Goal: Task Accomplishment & Management: Manage account settings

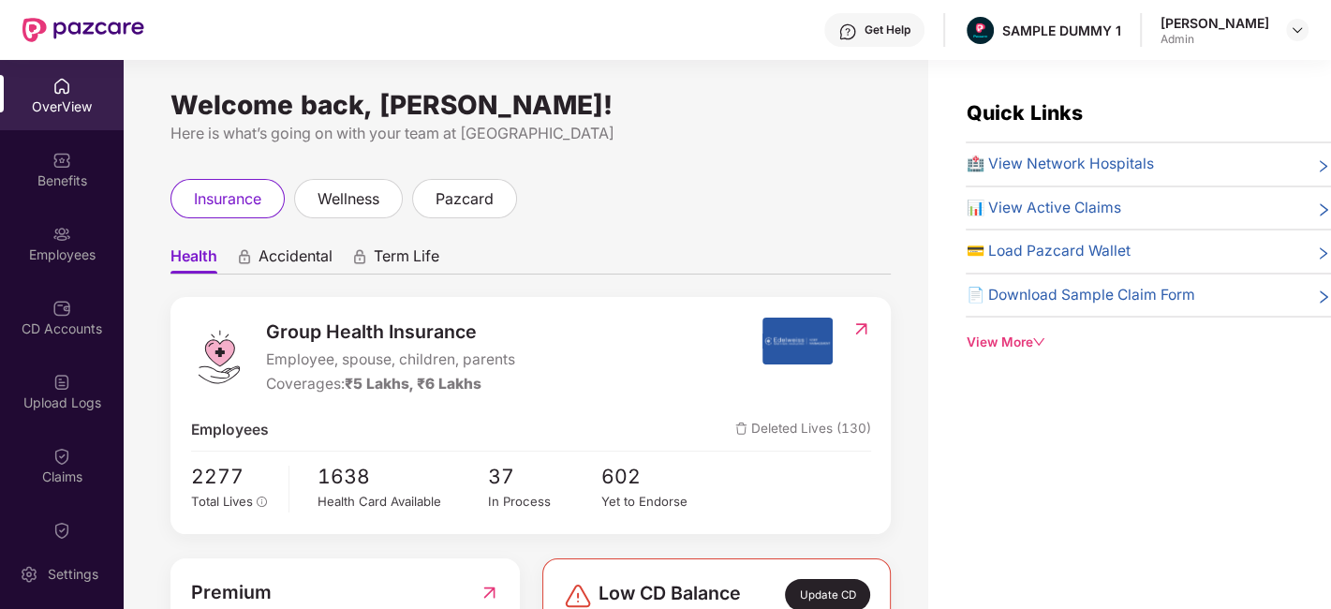
click at [74, 86] on div "OverView" at bounding box center [62, 95] width 124 height 70
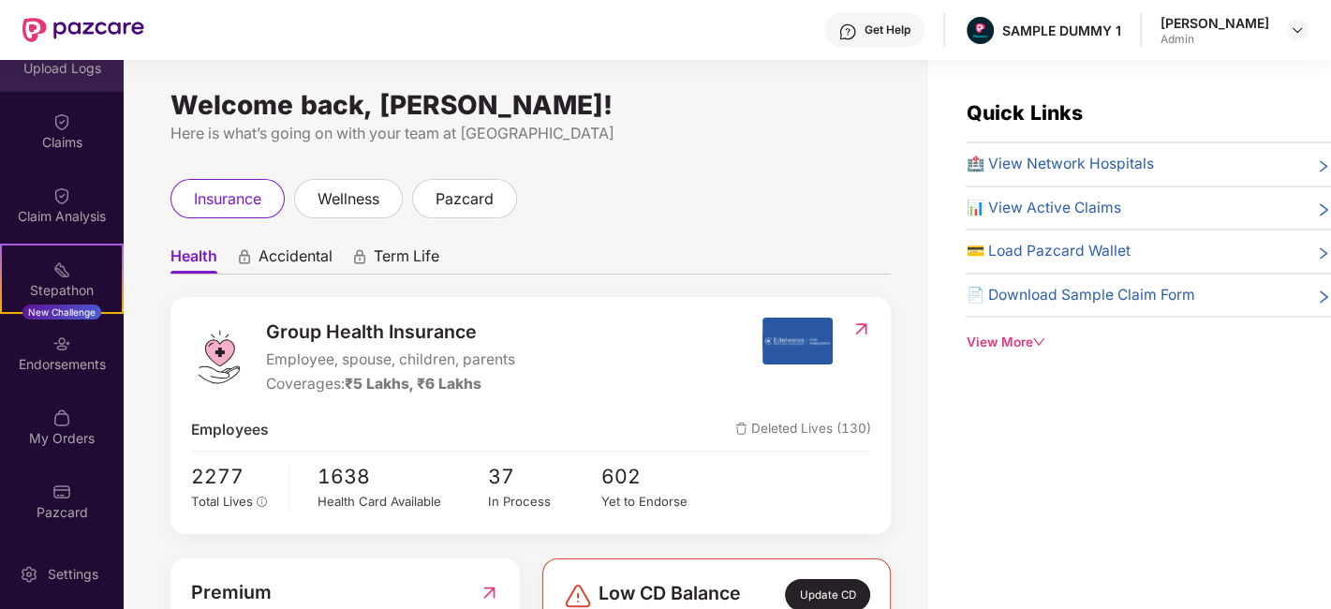
scroll to position [59, 0]
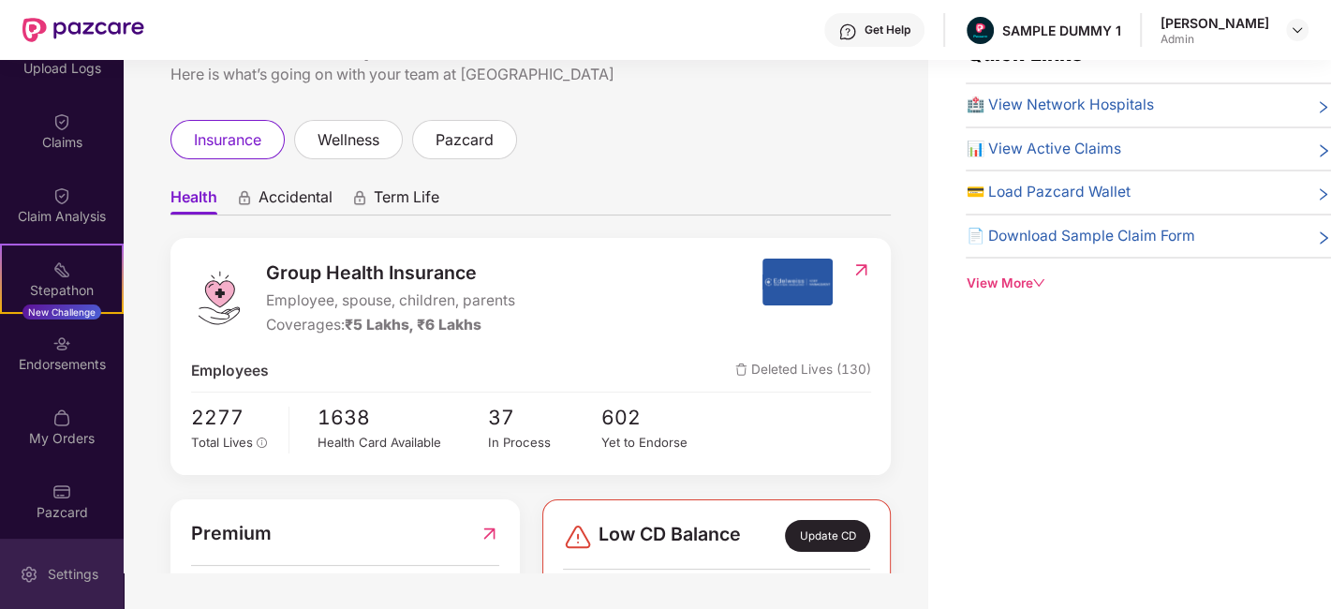
click at [84, 583] on div "Settings" at bounding box center [62, 573] width 124 height 70
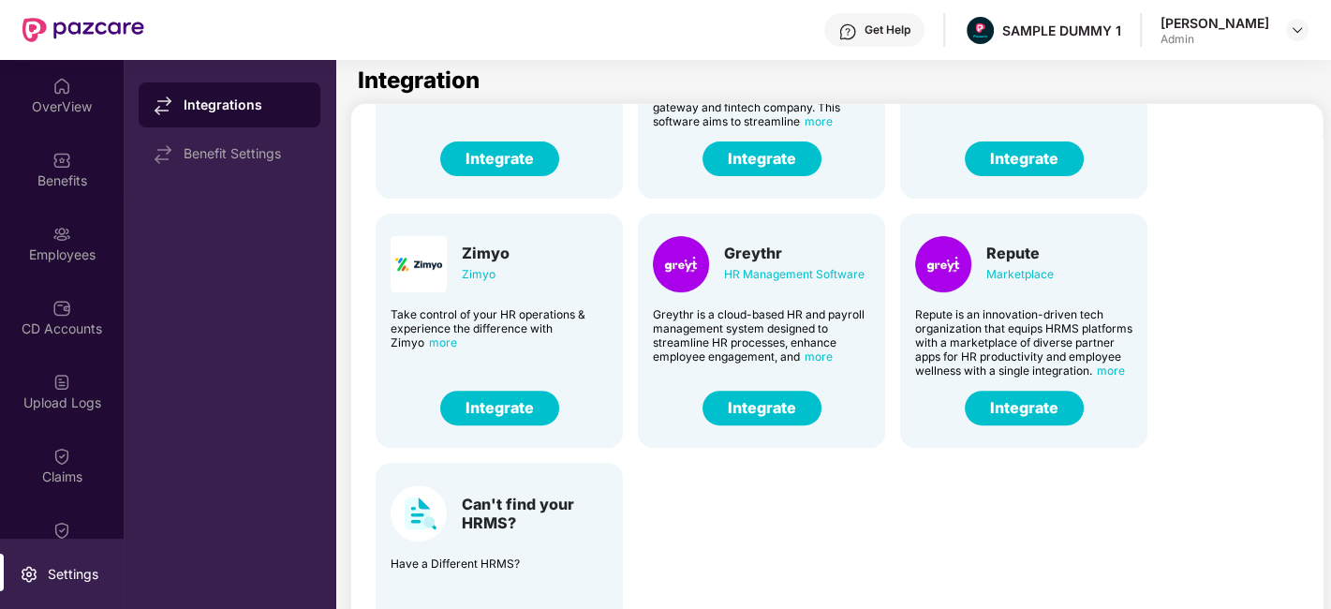
scroll to position [443, 0]
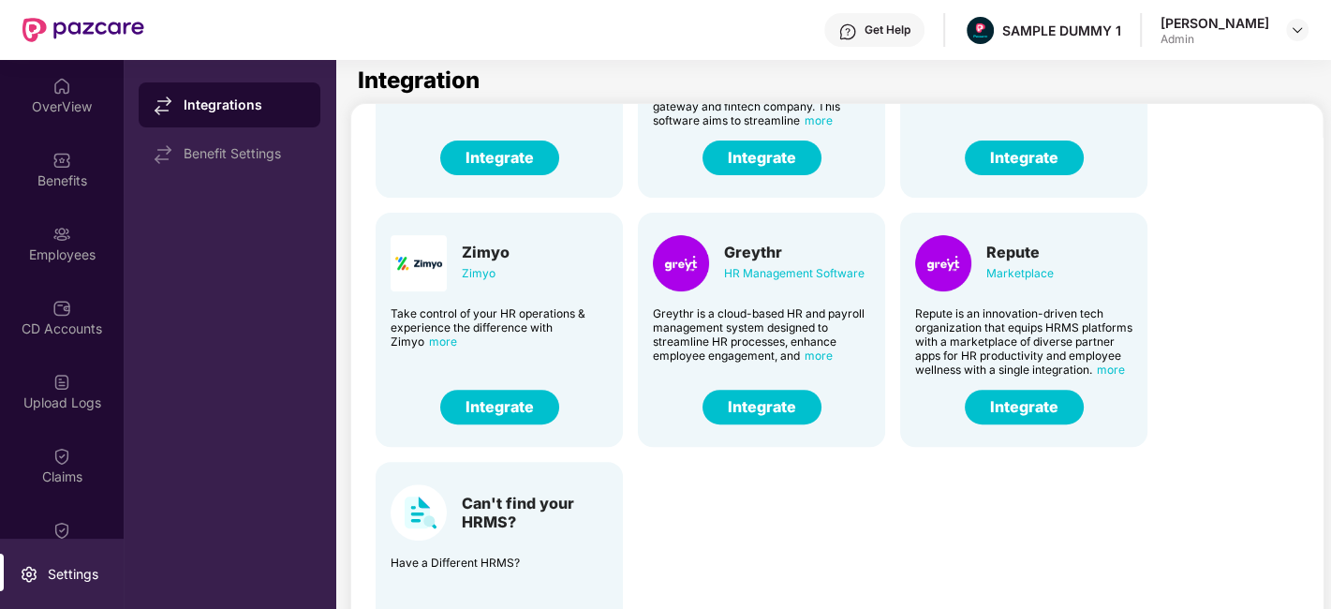
click at [761, 401] on button "Integrate" at bounding box center [761, 407] width 119 height 35
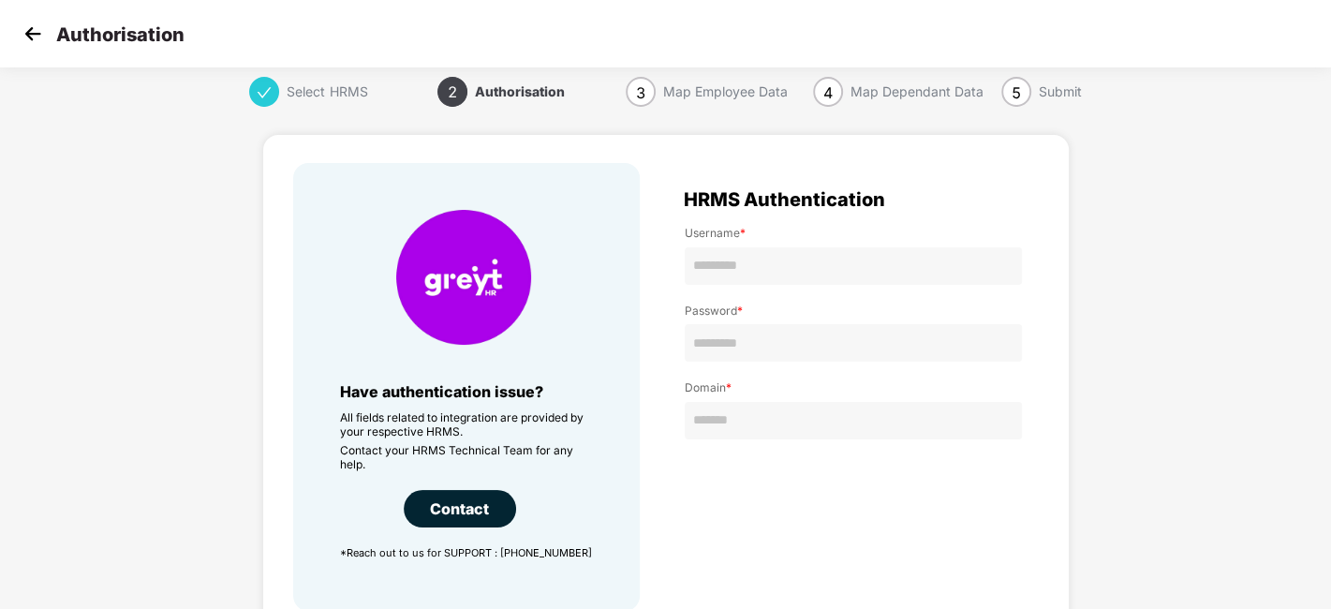
click at [31, 37] on img at bounding box center [33, 34] width 28 height 28
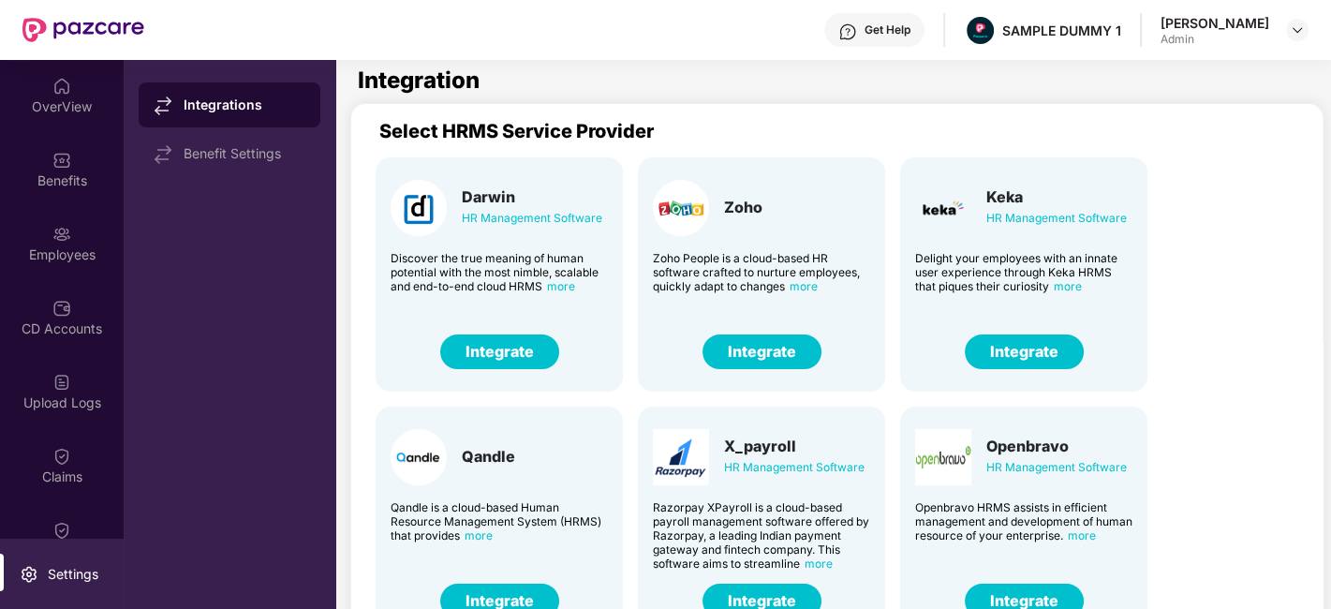
click at [62, 110] on div "OverView" at bounding box center [62, 106] width 124 height 19
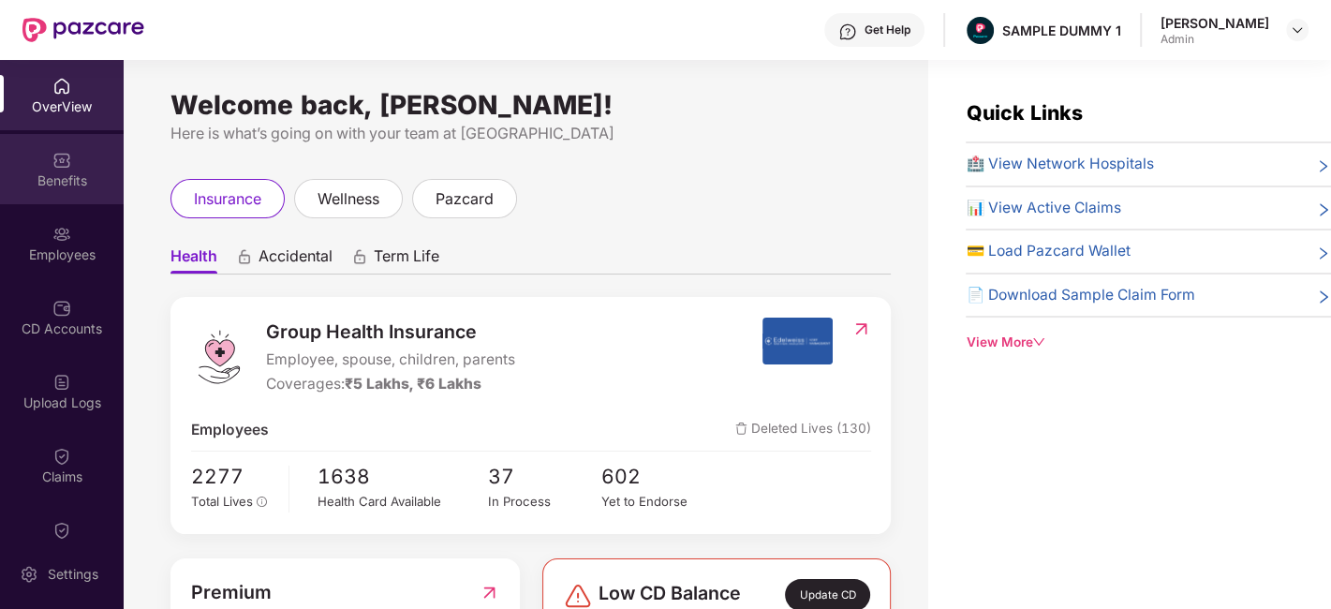
click at [82, 165] on div "Benefits" at bounding box center [62, 169] width 124 height 70
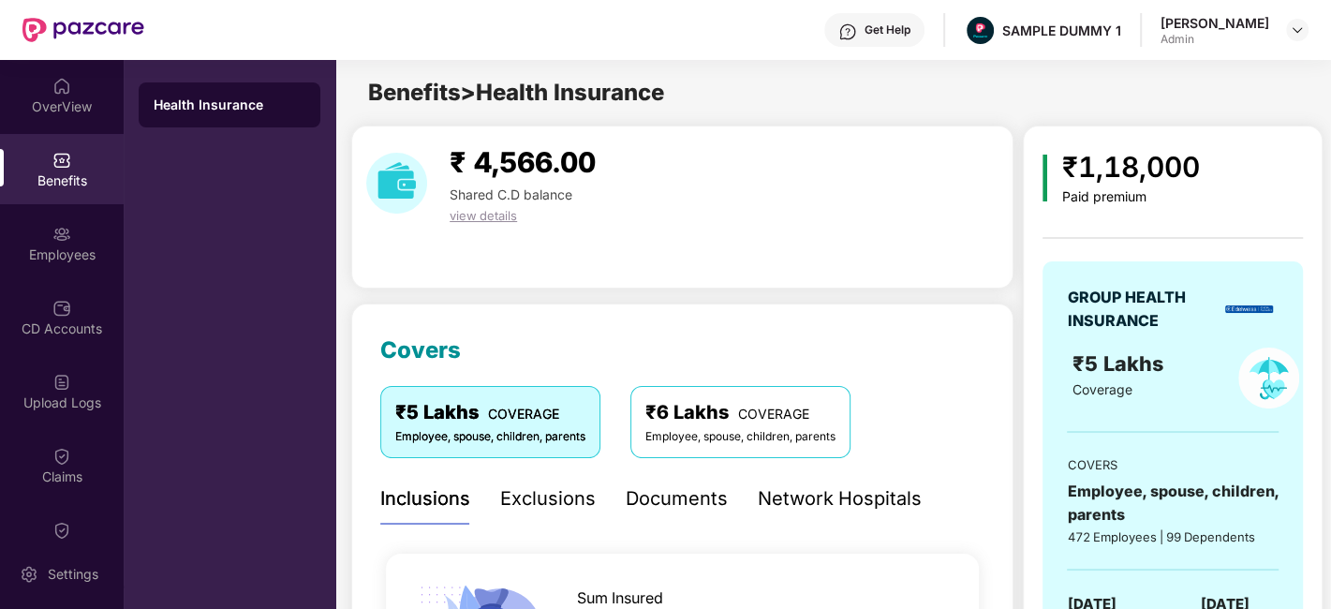
click at [527, 496] on div "Exclusions" at bounding box center [548, 498] width 96 height 29
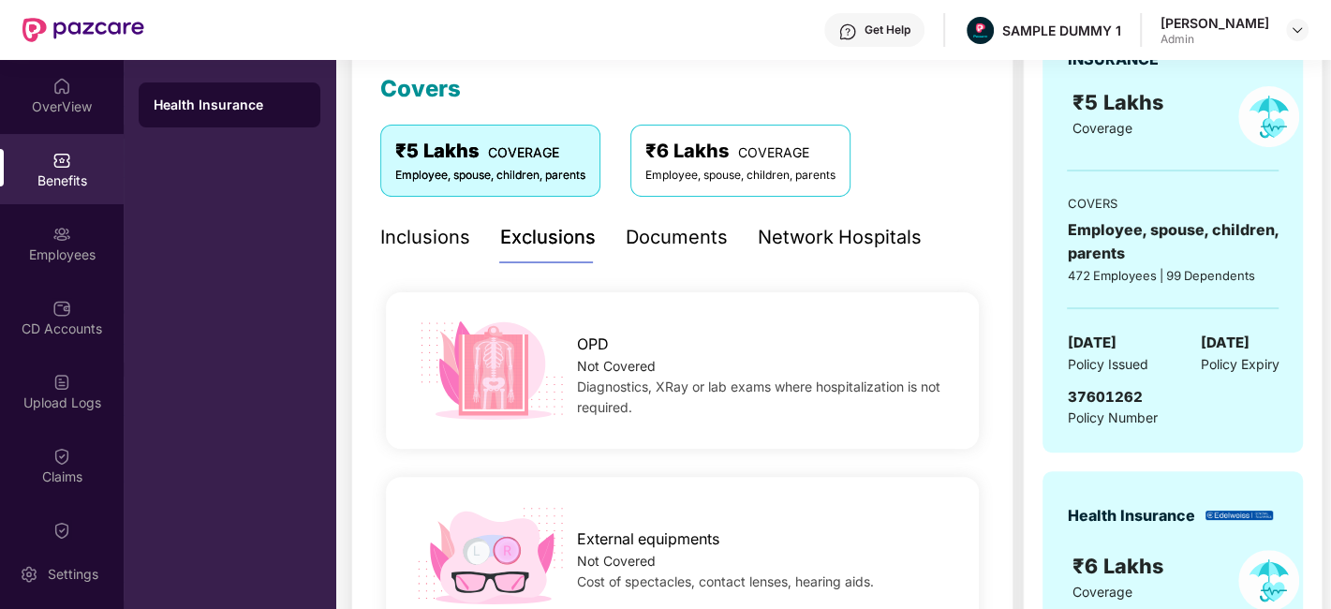
click at [666, 233] on div "Documents" at bounding box center [677, 237] width 102 height 29
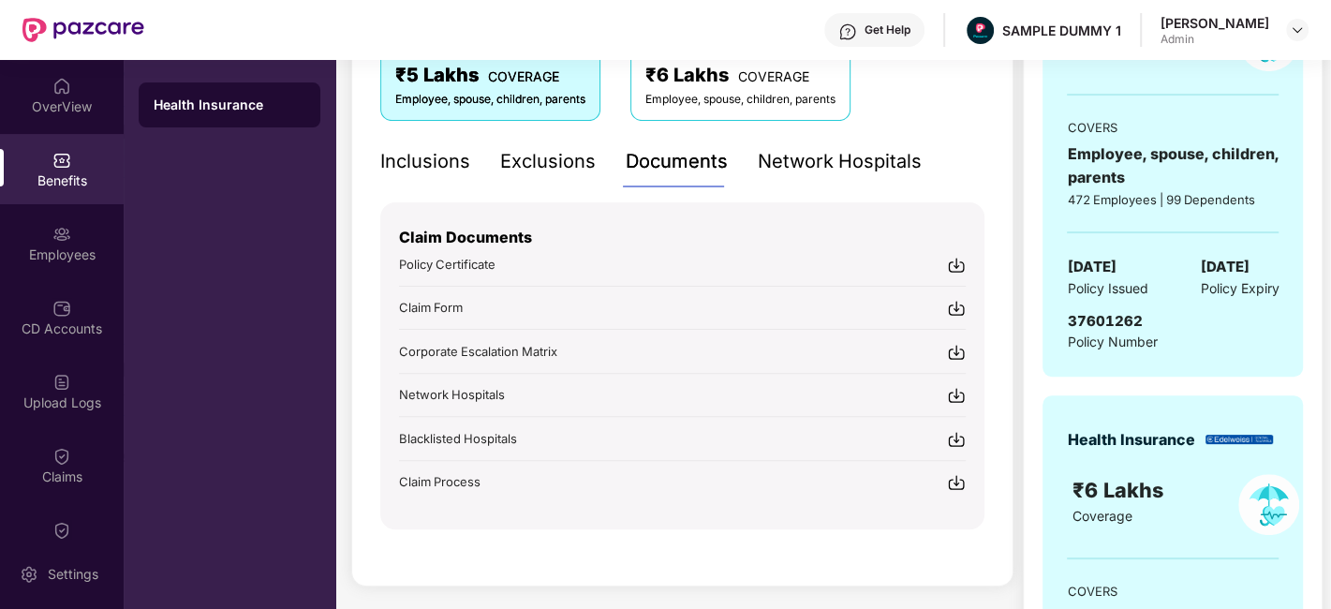
scroll to position [338, 0]
click at [892, 28] on div "Get Help" at bounding box center [887, 29] width 46 height 15
click at [465, 138] on div "Inclusions" at bounding box center [425, 161] width 90 height 52
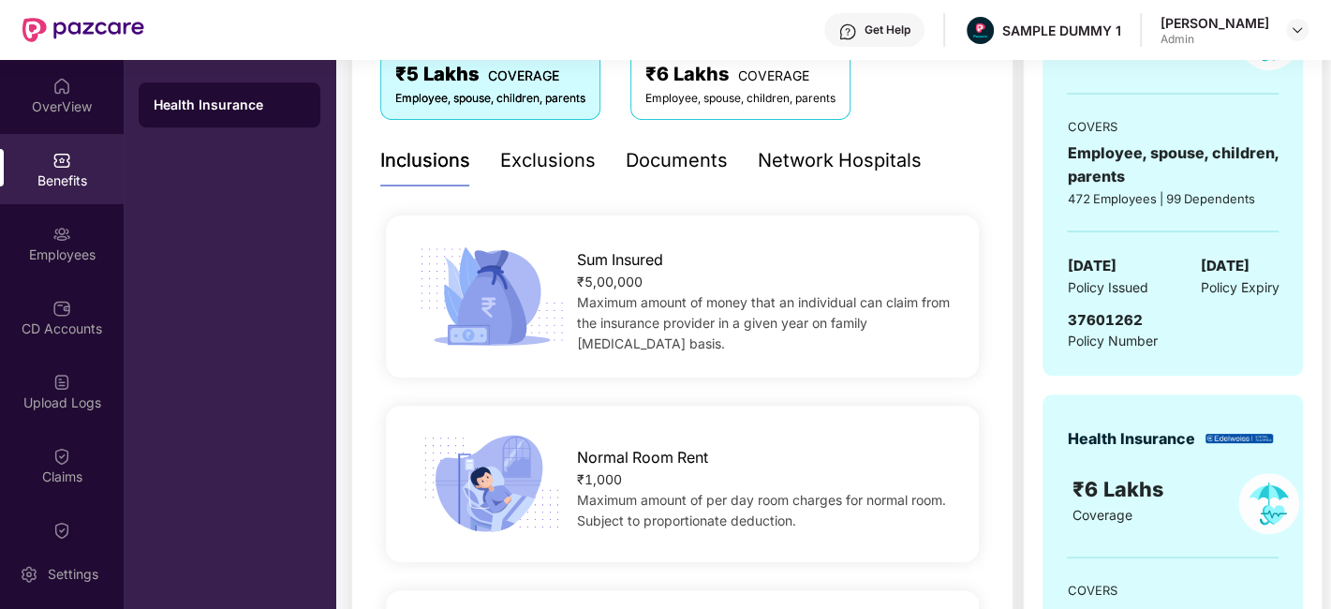
click at [774, 164] on div "Network Hospitals" at bounding box center [840, 160] width 164 height 29
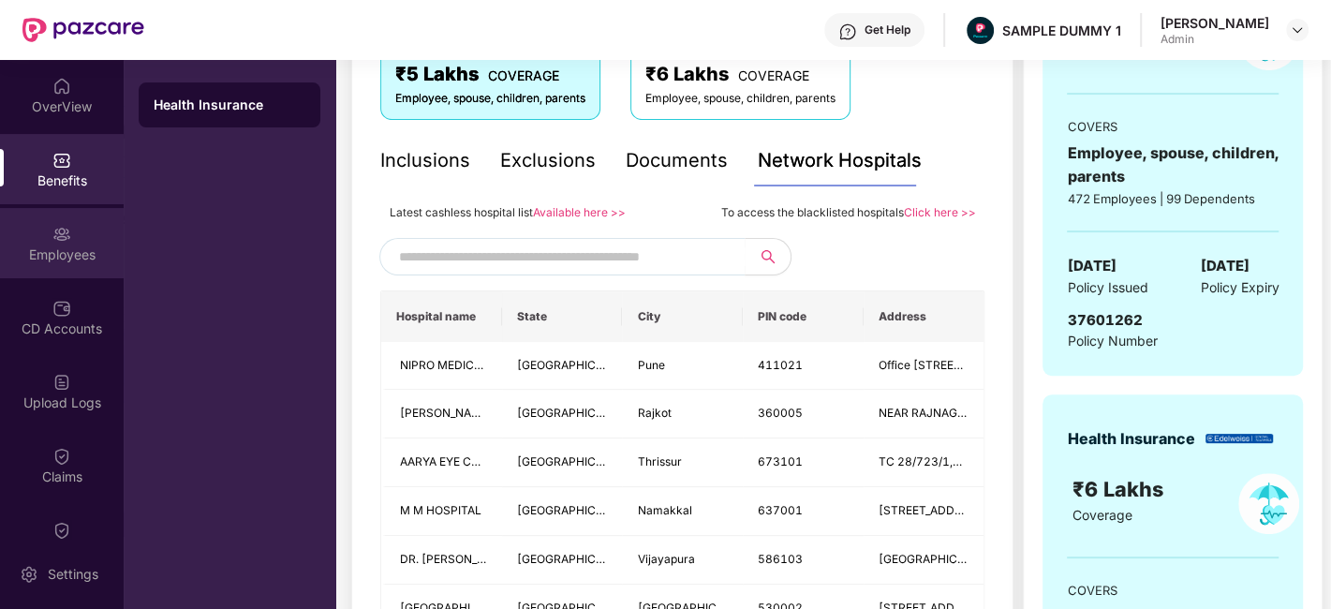
click at [39, 251] on div "Employees" at bounding box center [62, 254] width 124 height 19
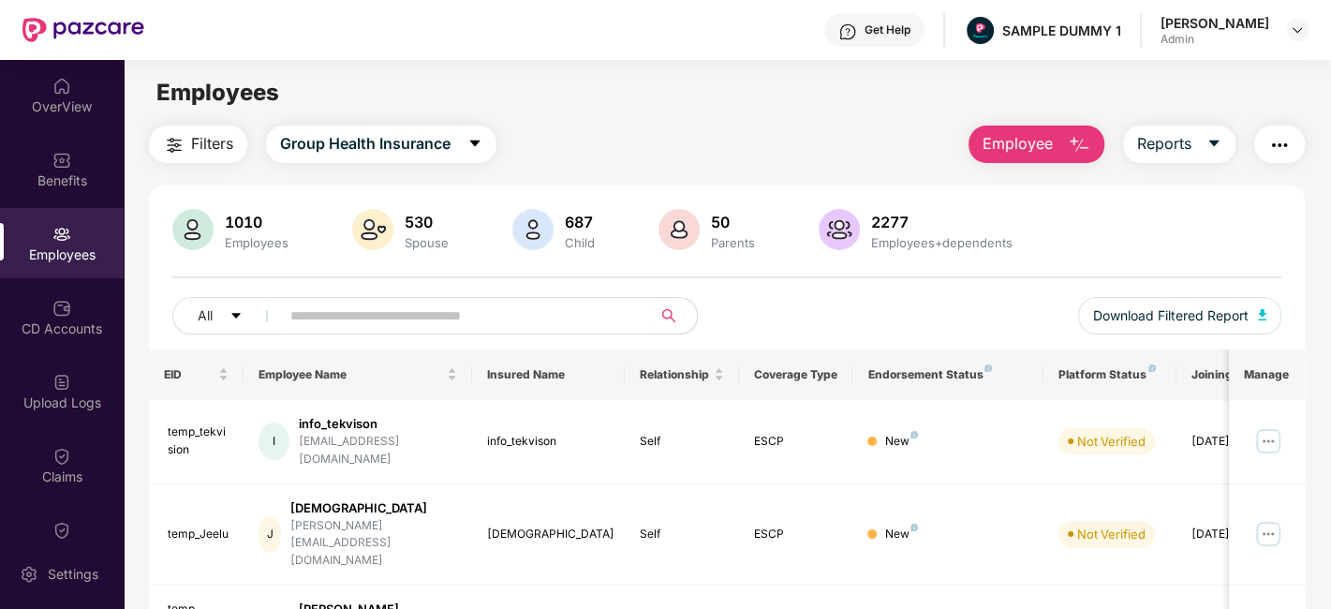
click at [1009, 155] on span "Employee" at bounding box center [1017, 143] width 70 height 23
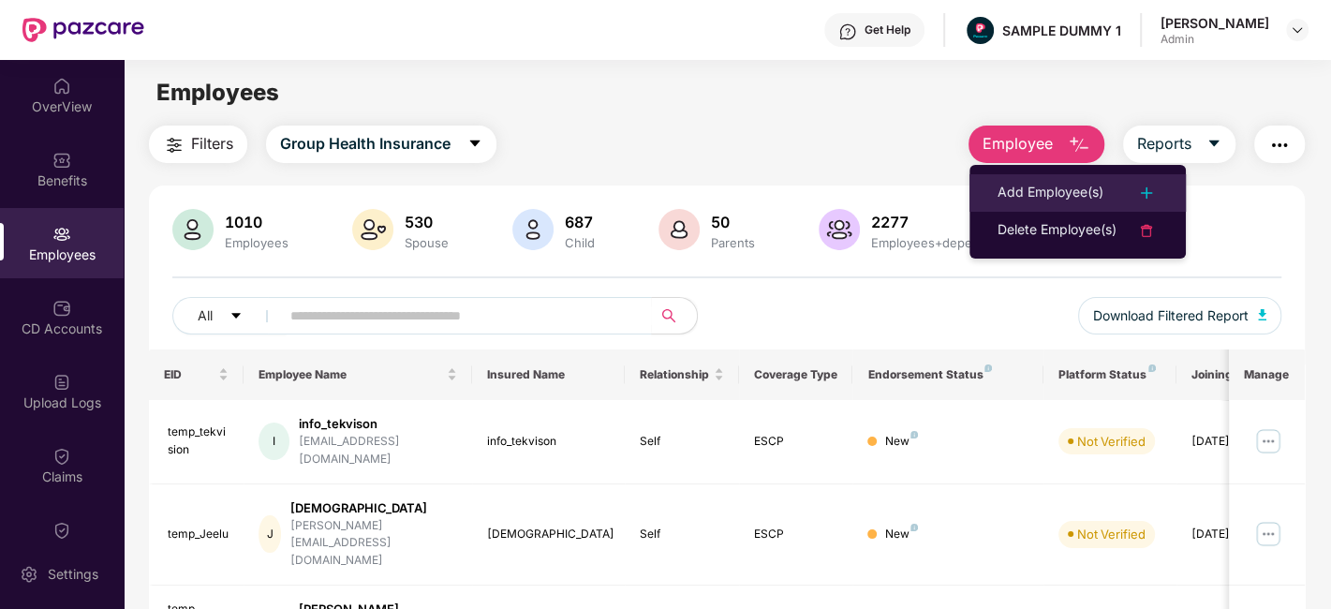
click at [1034, 199] on div "Add Employee(s)" at bounding box center [1050, 193] width 106 height 22
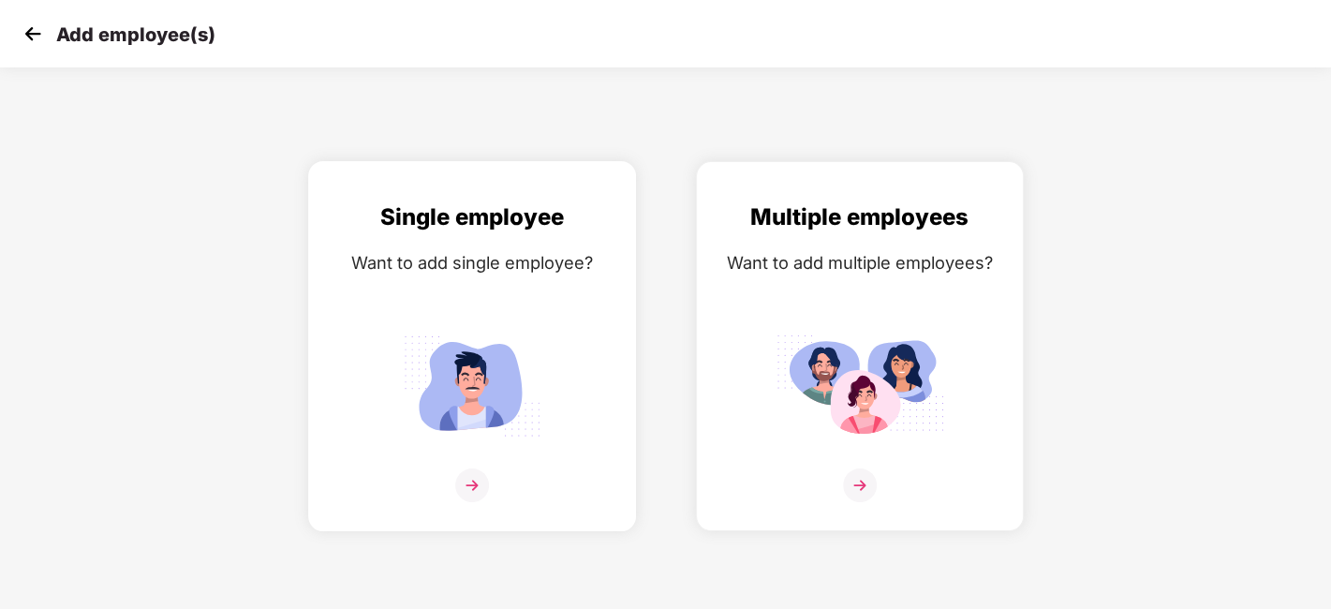
click at [500, 468] on div at bounding box center [472, 496] width 288 height 57
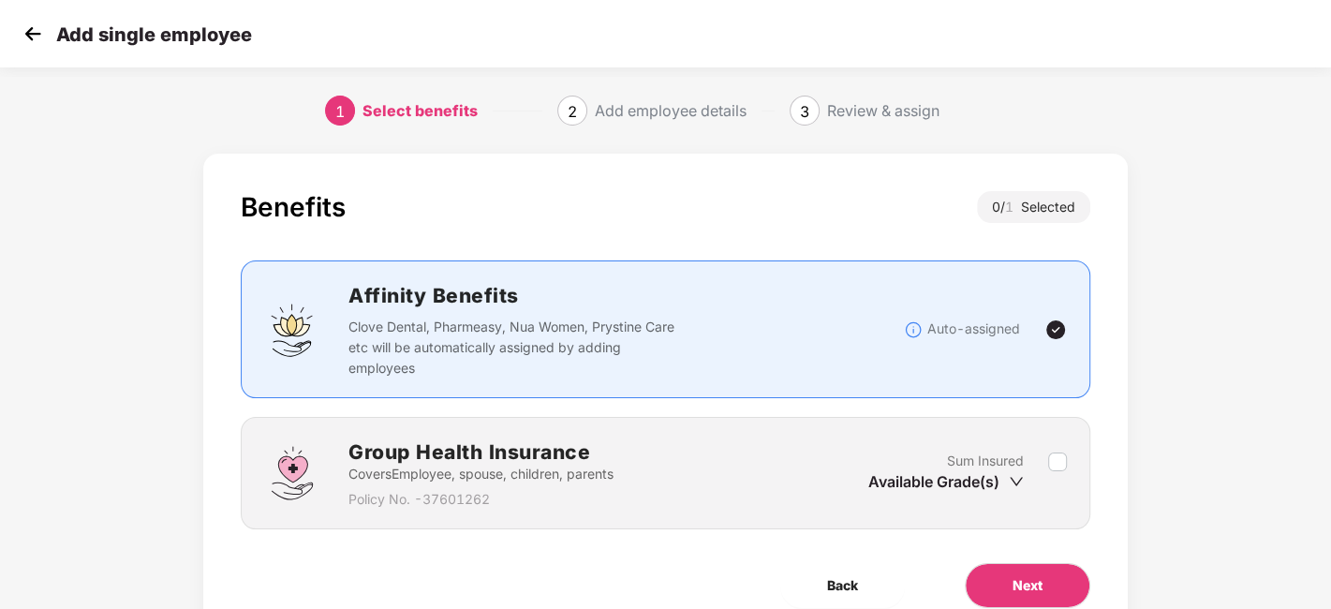
scroll to position [81, 0]
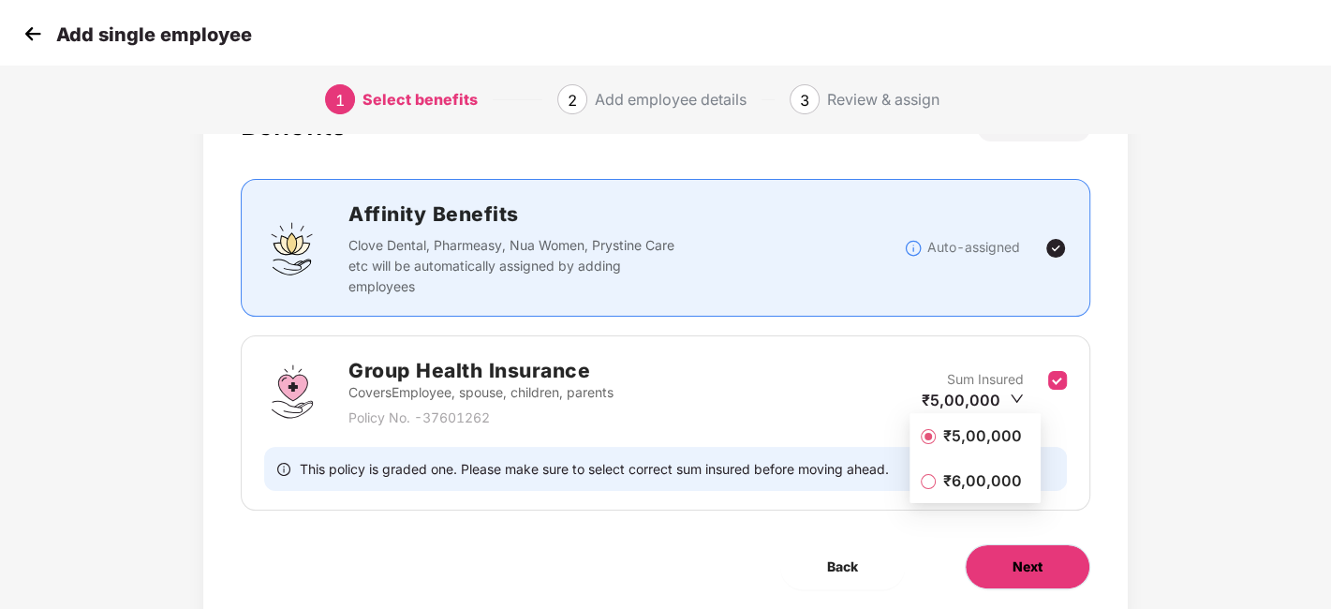
click at [1034, 568] on span "Next" at bounding box center [1027, 566] width 30 height 21
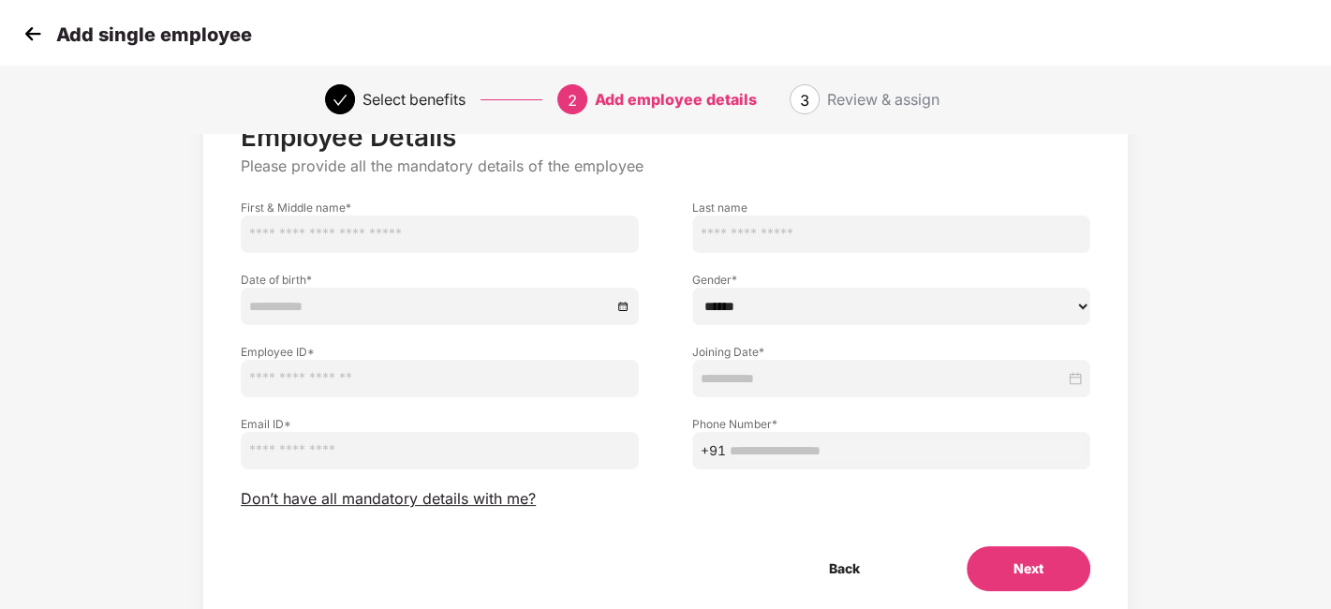
scroll to position [74, 0]
click at [402, 503] on span "Don’t have all mandatory details with me?" at bounding box center [388, 500] width 295 height 20
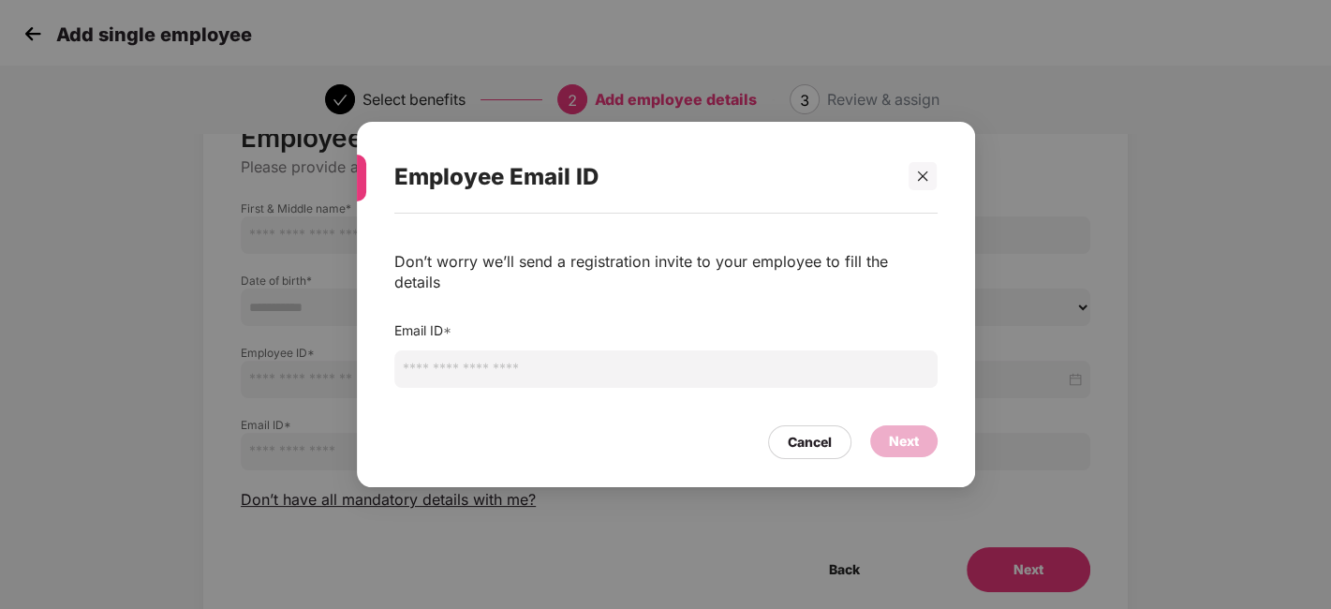
click at [132, 138] on div "Employee Email ID Don’t worry we’ll send a registration invite to your employee…" at bounding box center [665, 304] width 1331 height 609
click at [810, 445] on div "Cancel" at bounding box center [809, 442] width 83 height 34
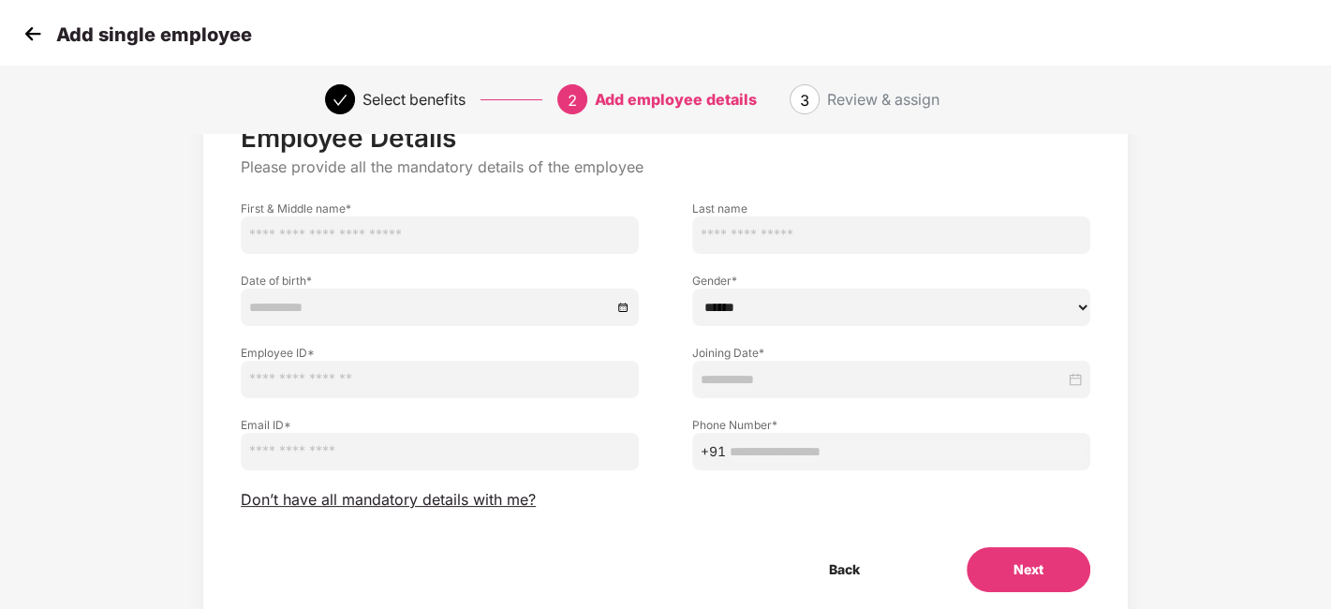
click at [35, 30] on img at bounding box center [33, 34] width 28 height 28
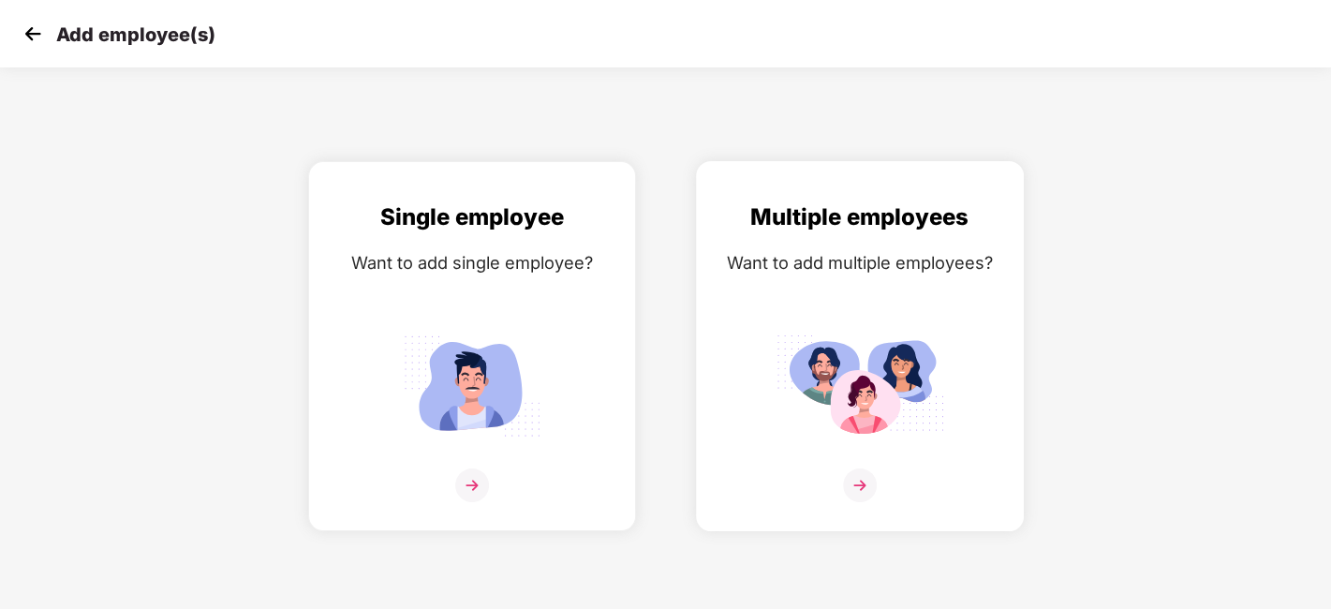
click at [784, 433] on img at bounding box center [859, 385] width 169 height 117
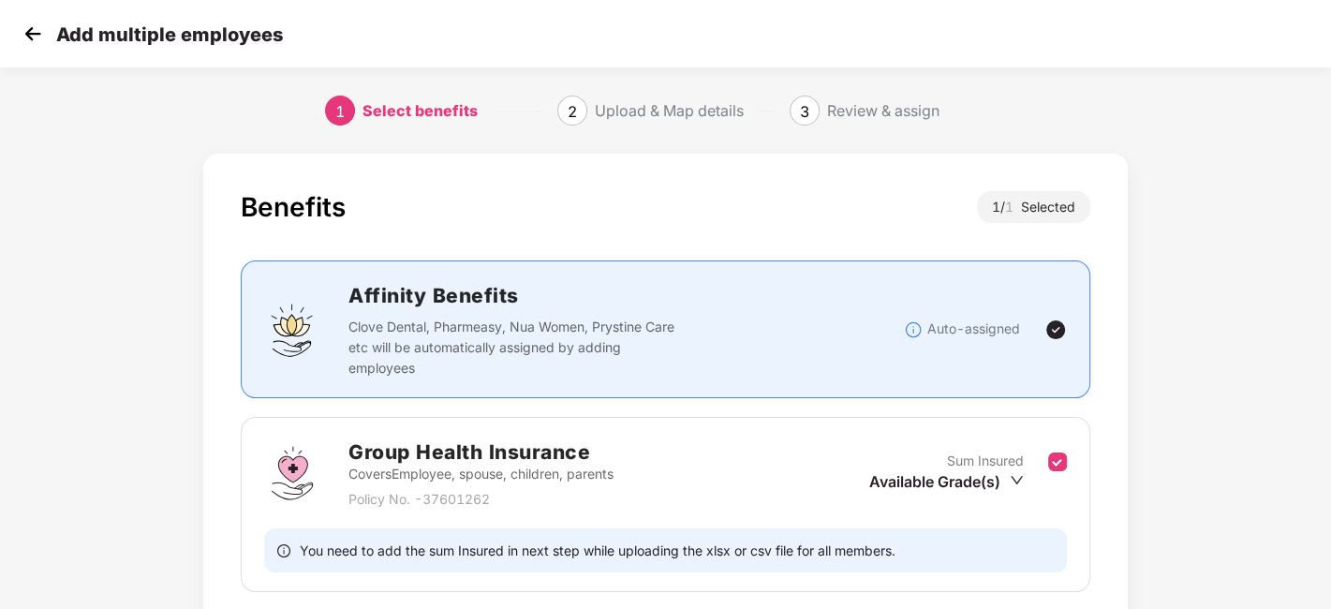
scroll to position [144, 0]
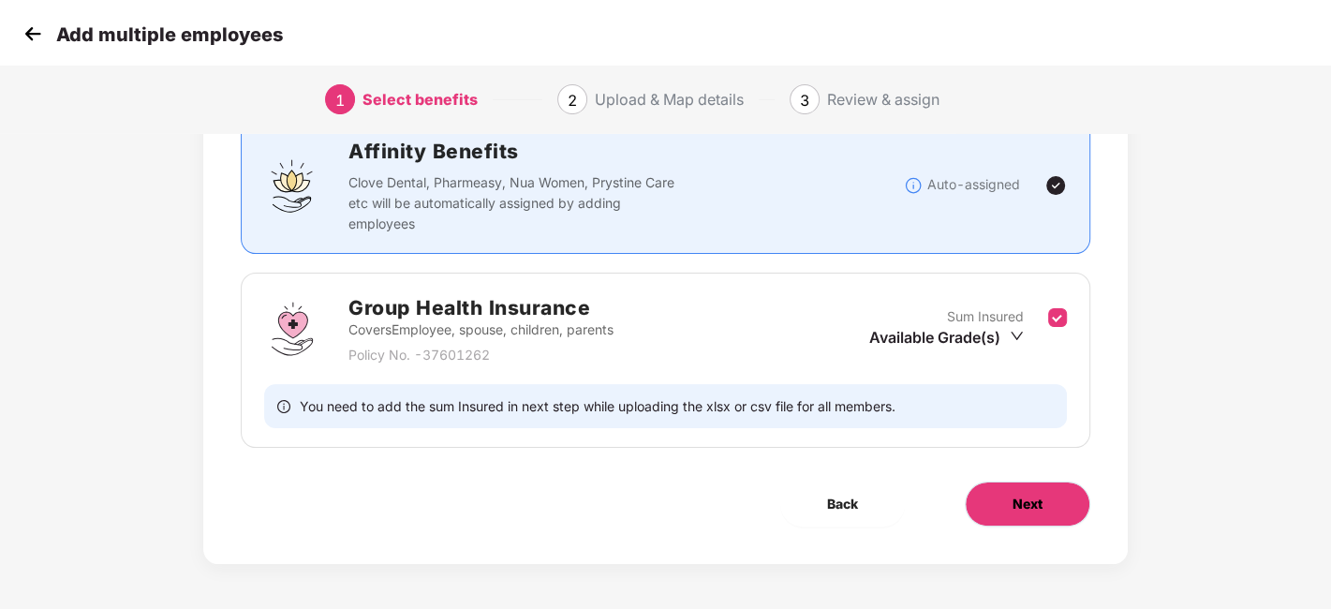
click at [1030, 504] on span "Next" at bounding box center [1027, 504] width 30 height 21
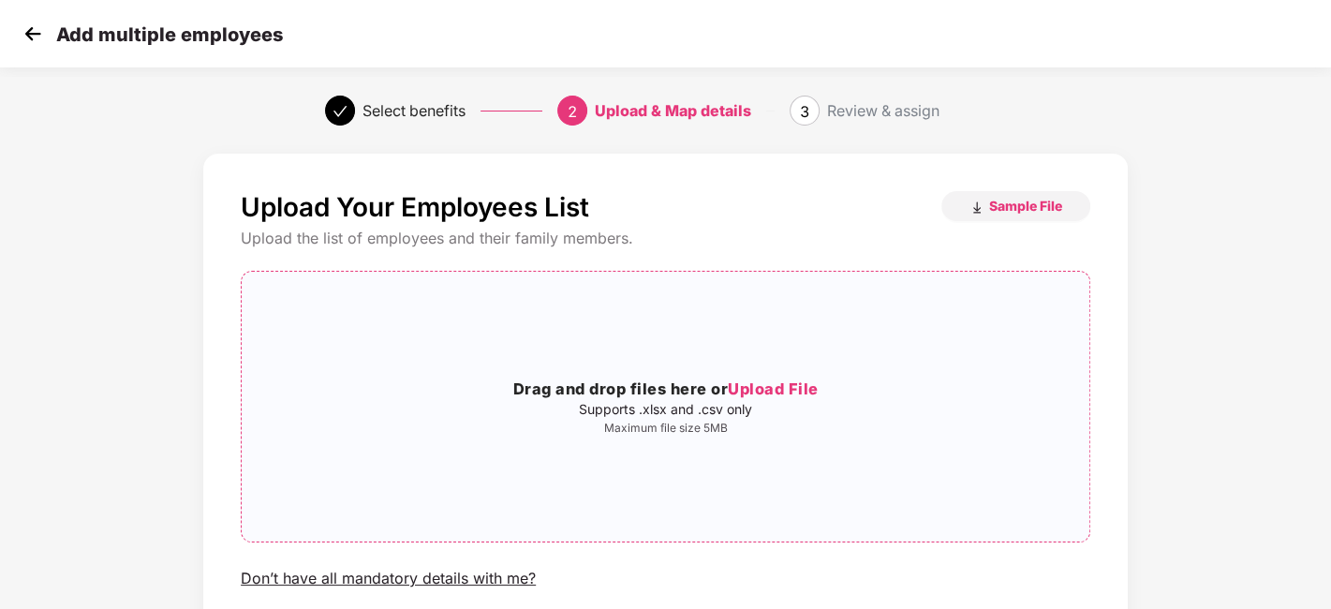
scroll to position [23, 0]
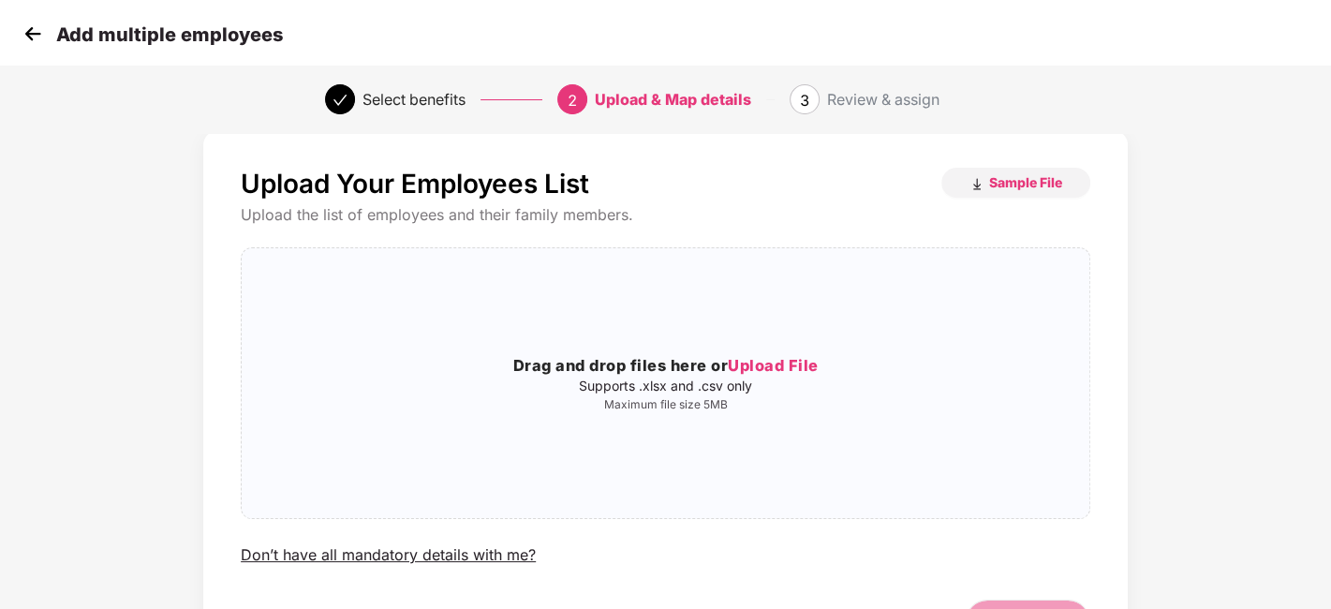
click at [35, 47] on img at bounding box center [33, 34] width 28 height 28
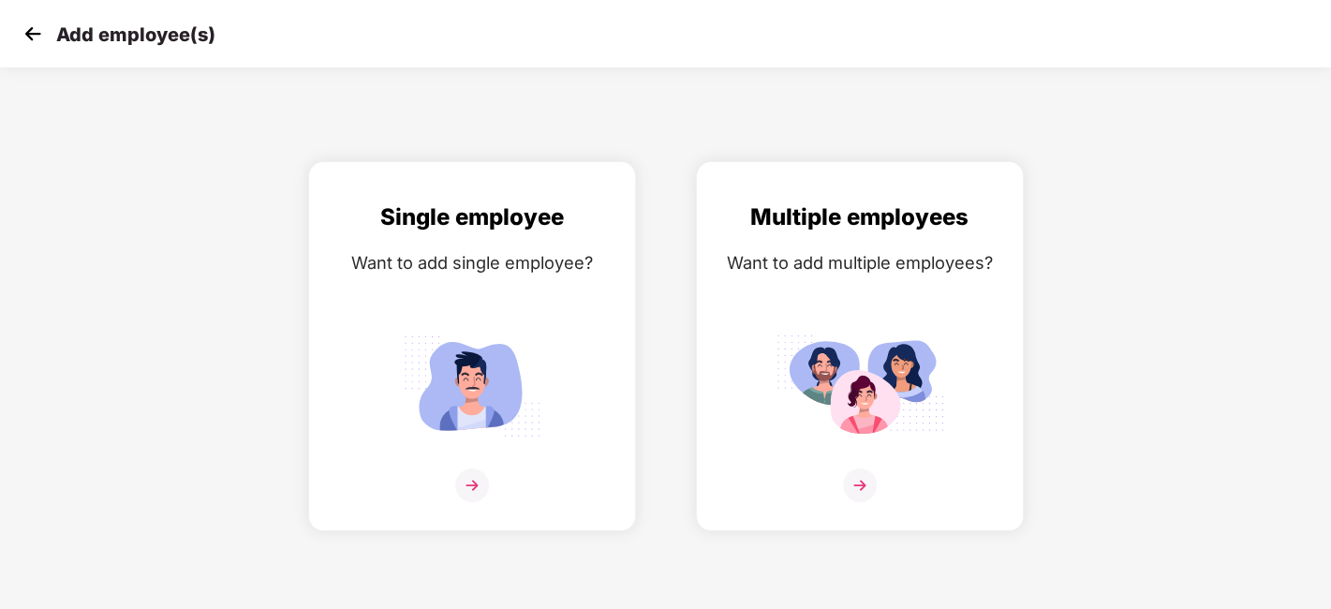
click at [35, 47] on img at bounding box center [33, 34] width 28 height 28
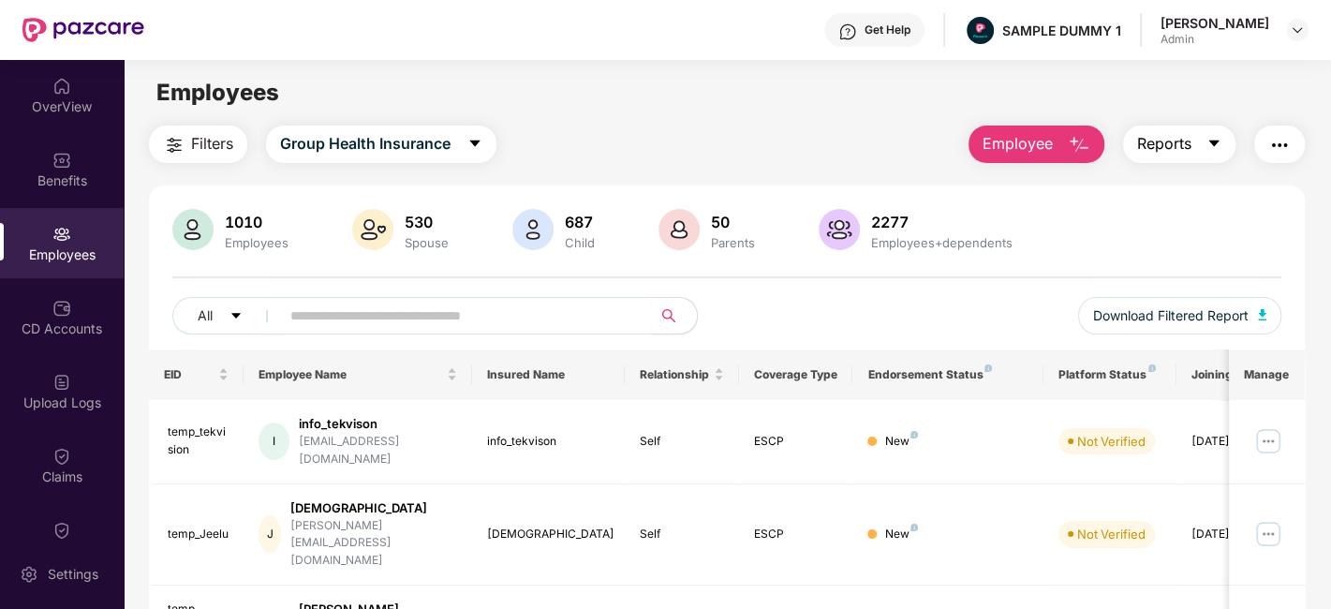
click at [1180, 140] on span "Reports" at bounding box center [1164, 143] width 54 height 23
click at [1276, 138] on img "button" at bounding box center [1279, 145] width 22 height 22
click at [836, 133] on div "Filters Group Health Insurance Employee Reports" at bounding box center [727, 143] width 1156 height 37
click at [46, 325] on div "CD Accounts" at bounding box center [62, 328] width 124 height 19
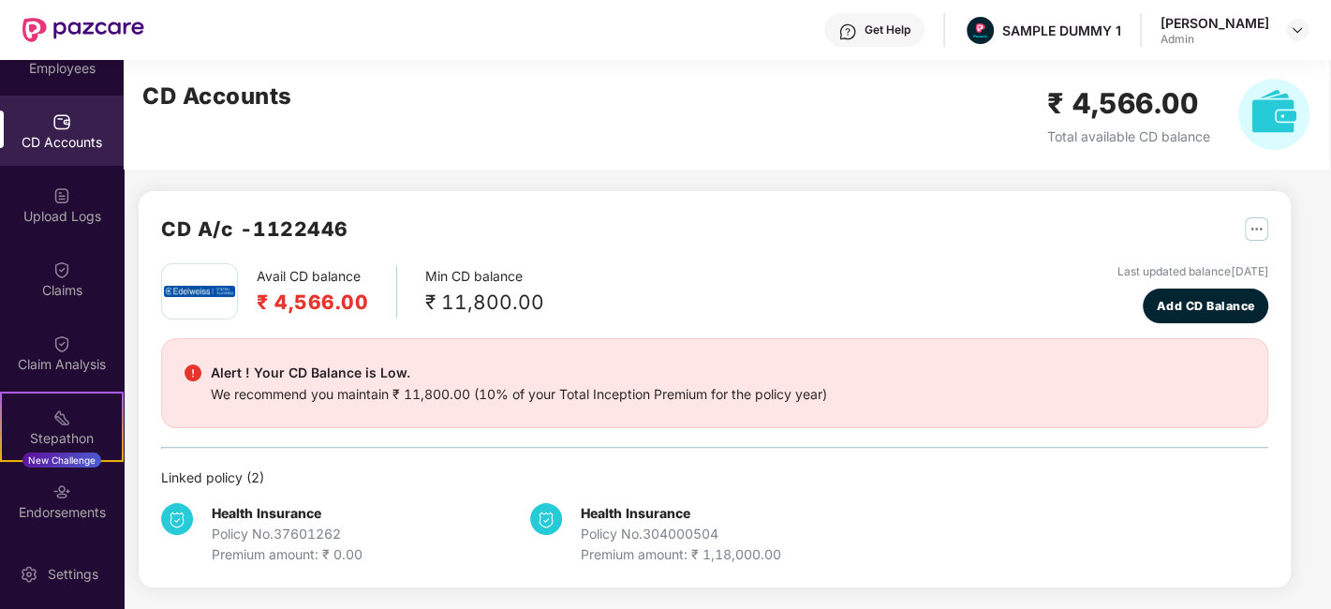
scroll to position [188, 0]
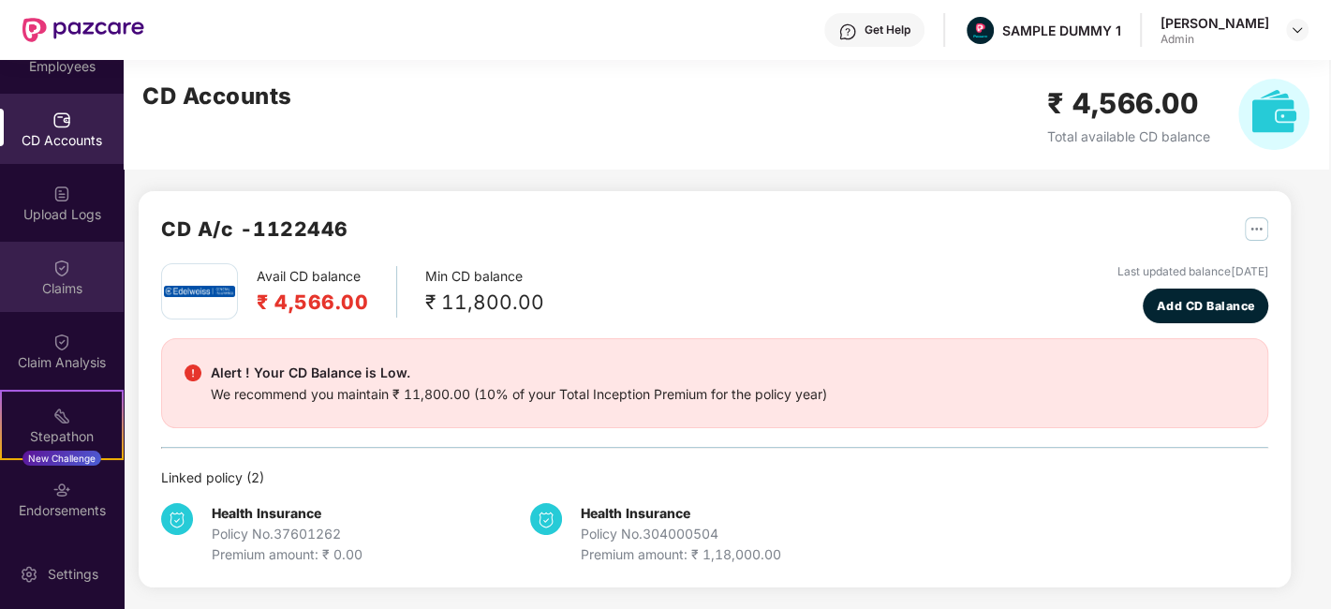
click at [75, 301] on div "Claims" at bounding box center [62, 277] width 124 height 70
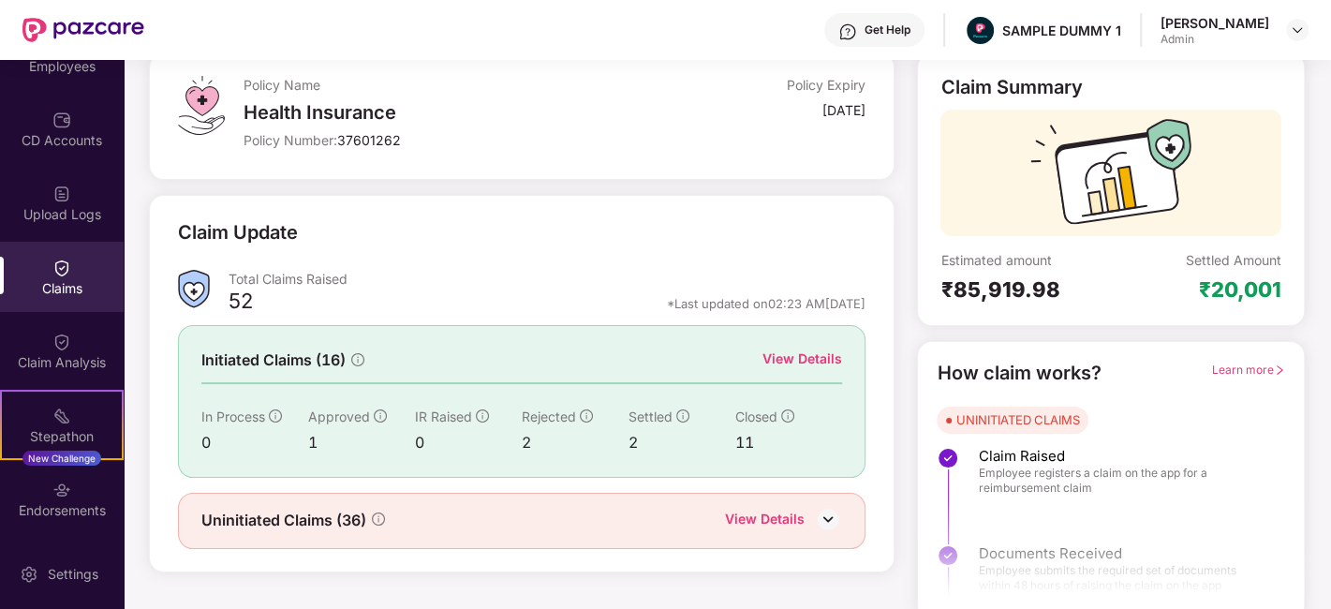
scroll to position [123, 0]
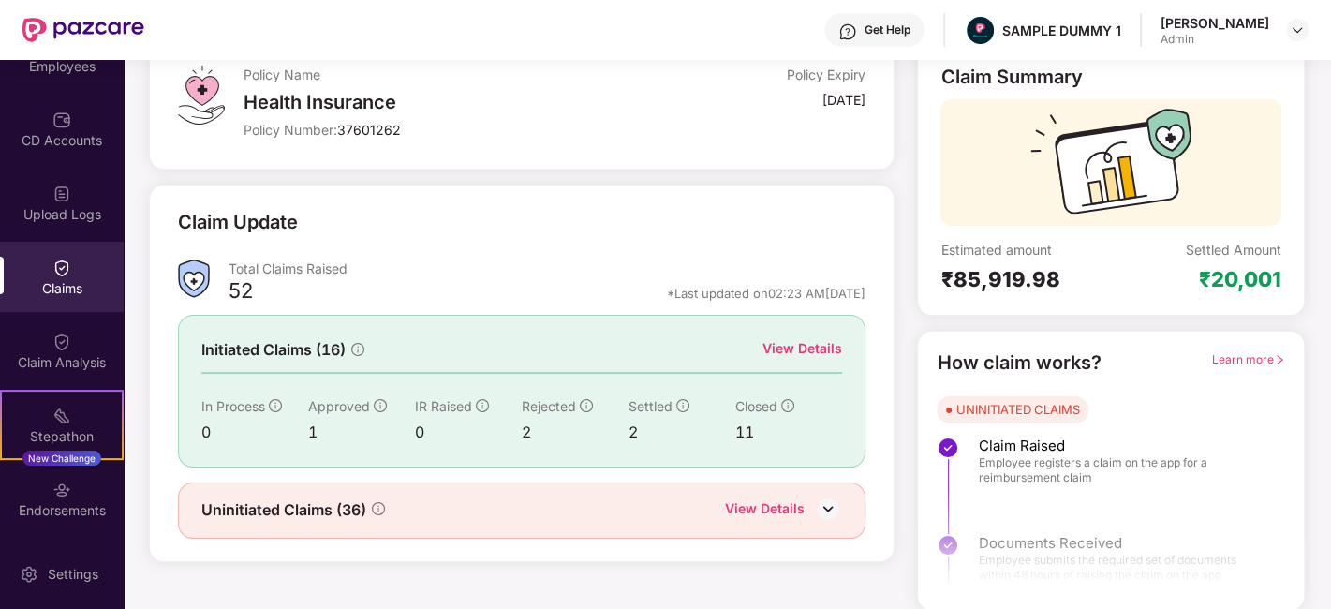
click at [818, 340] on div "View Details" at bounding box center [802, 348] width 80 height 21
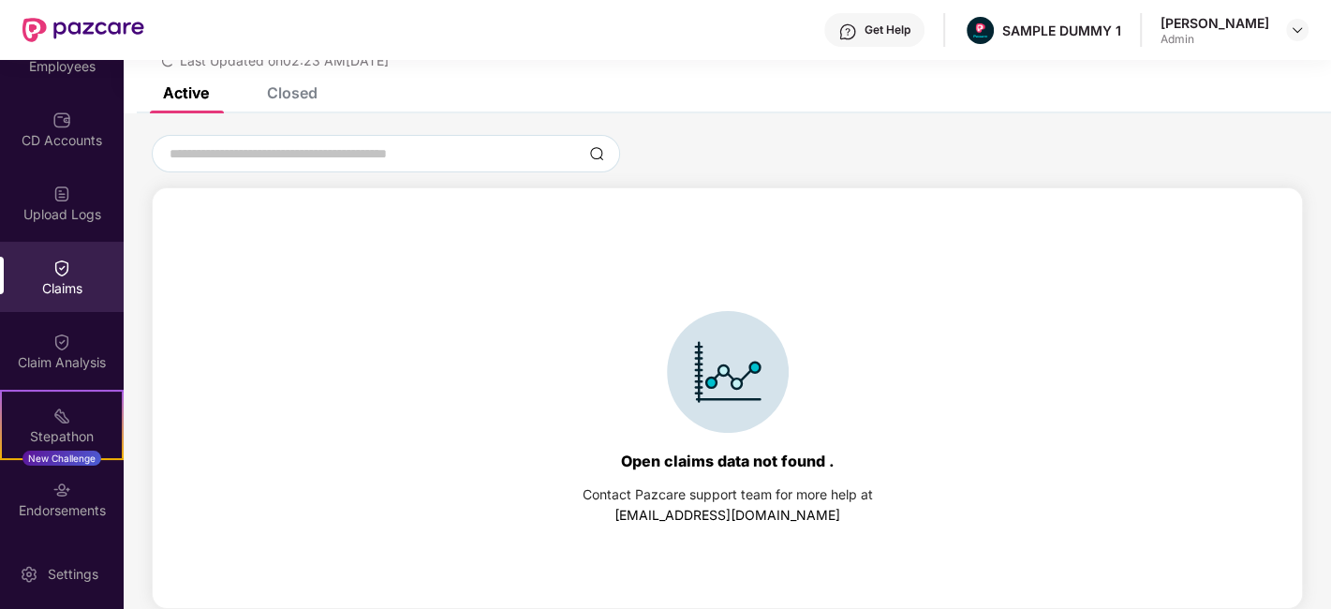
scroll to position [80, 0]
click at [291, 86] on div "Closed" at bounding box center [292, 93] width 51 height 19
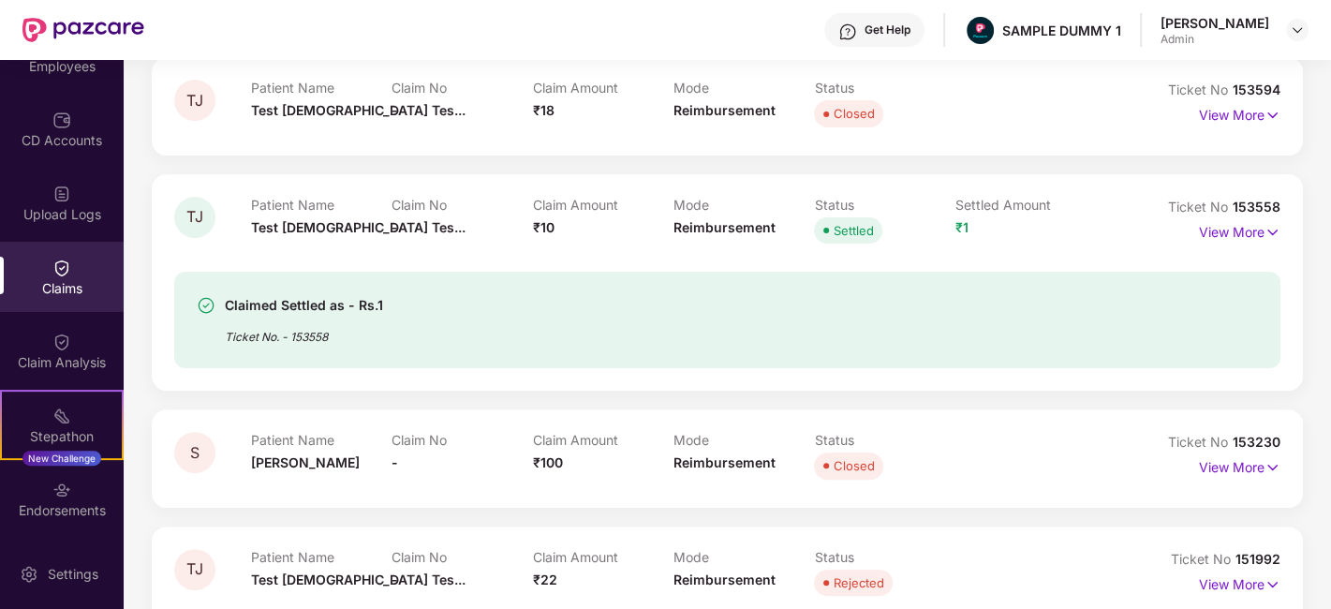
scroll to position [0, 0]
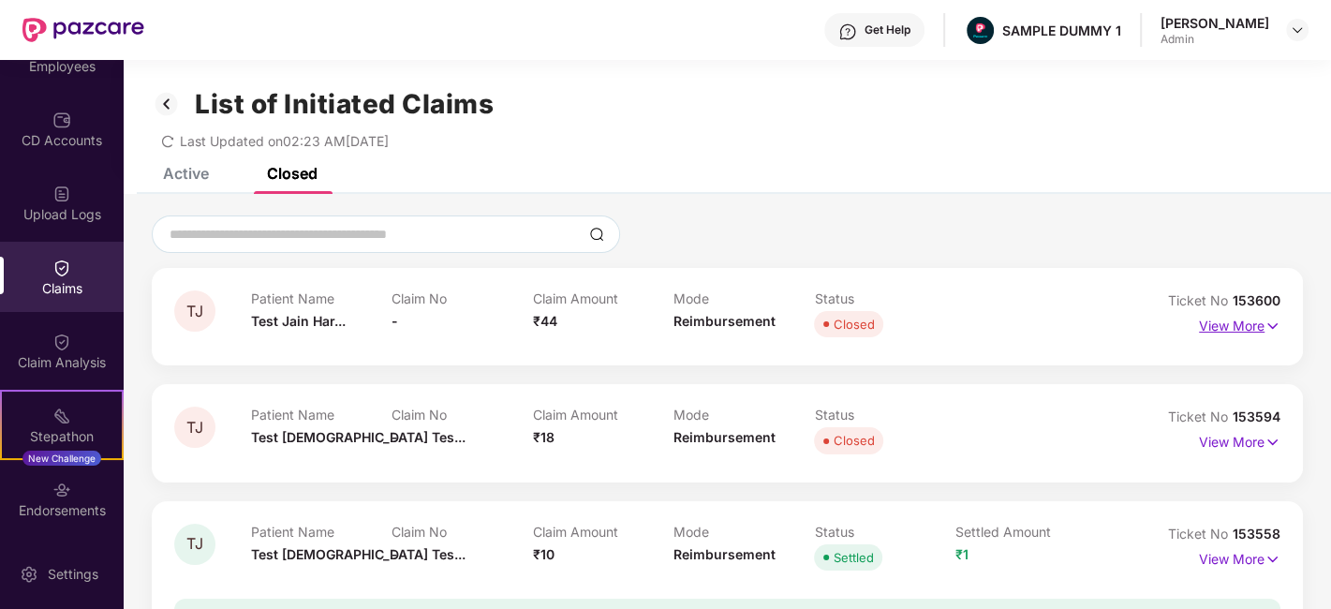
click at [1259, 327] on p "View More" at bounding box center [1239, 323] width 81 height 25
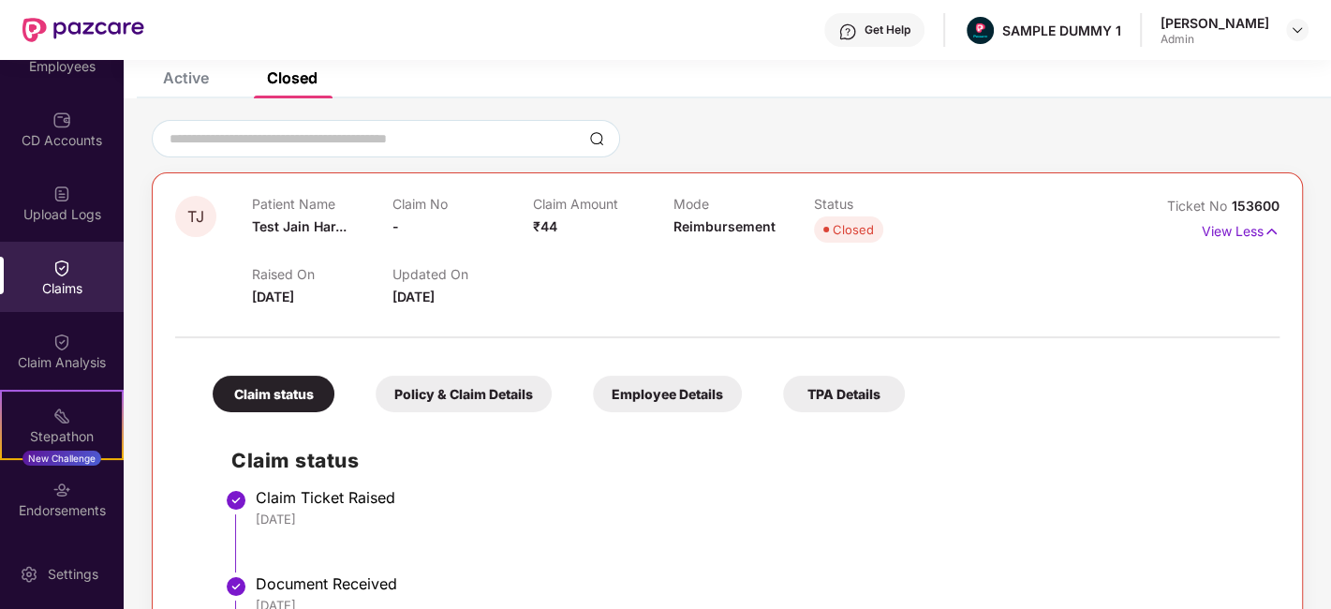
scroll to position [263, 0]
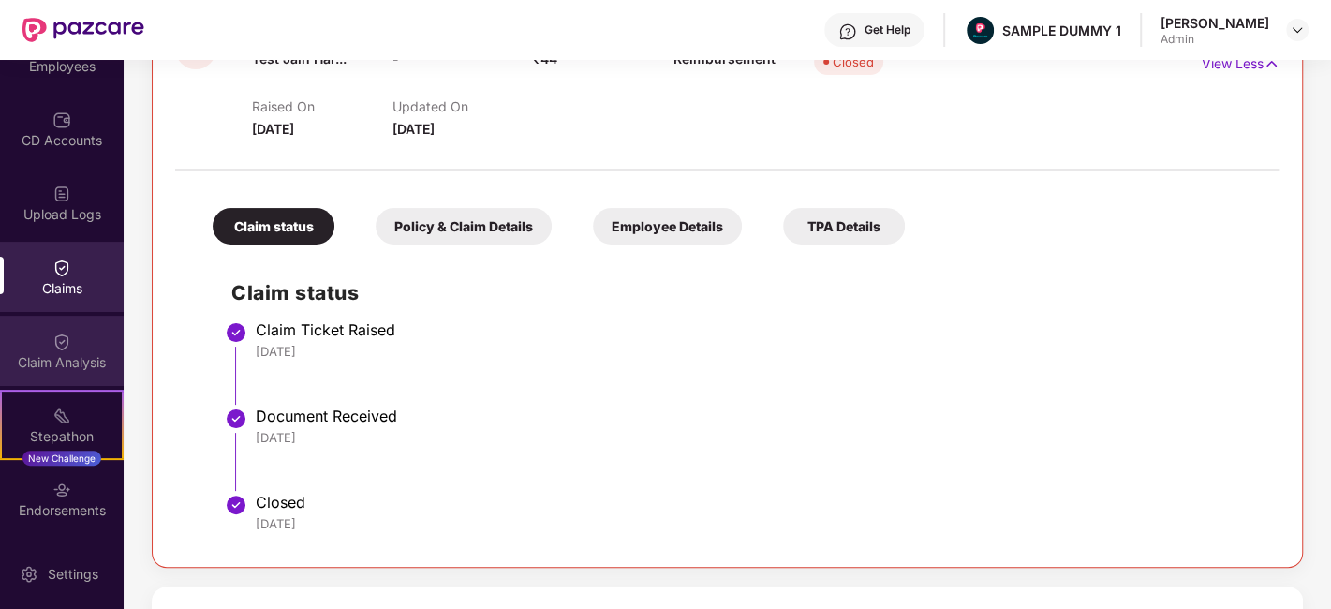
click at [77, 353] on div "Claim Analysis" at bounding box center [62, 362] width 124 height 19
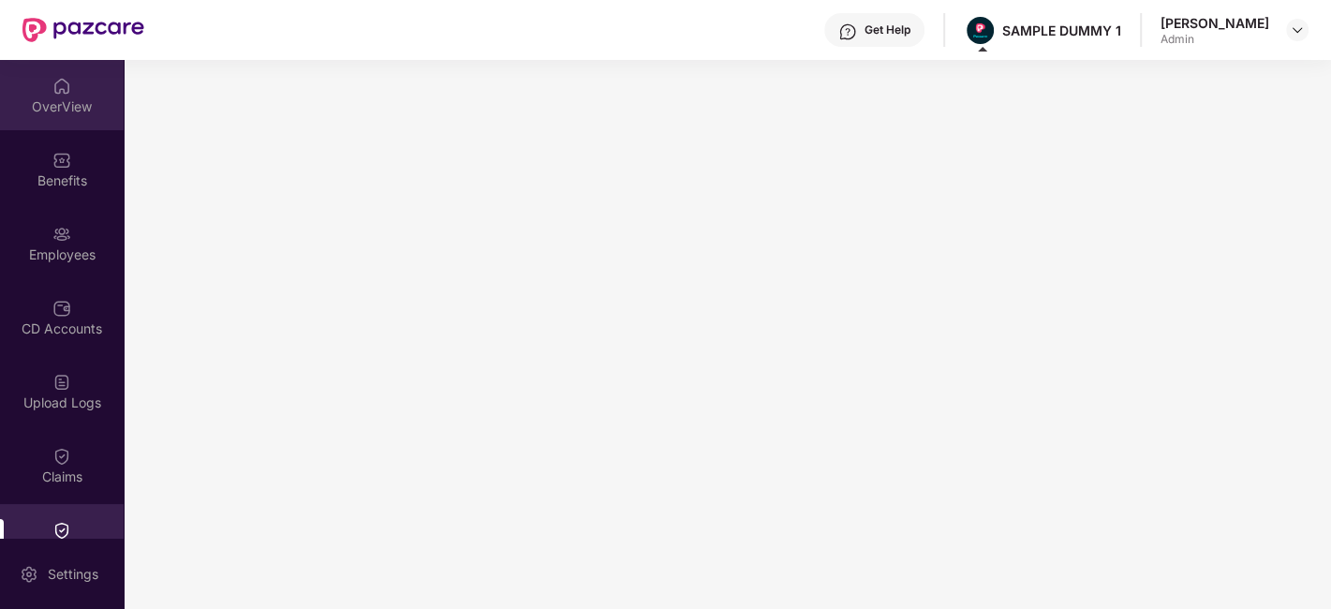
click at [41, 92] on div "OverView" at bounding box center [62, 95] width 124 height 70
